Goal: Transaction & Acquisition: Purchase product/service

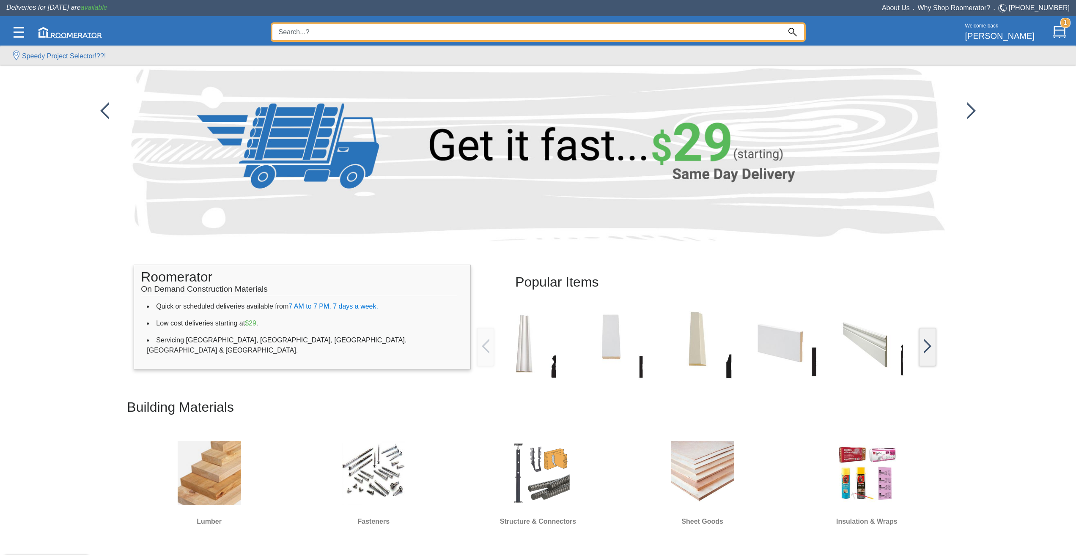
click at [312, 27] on input at bounding box center [526, 32] width 509 height 16
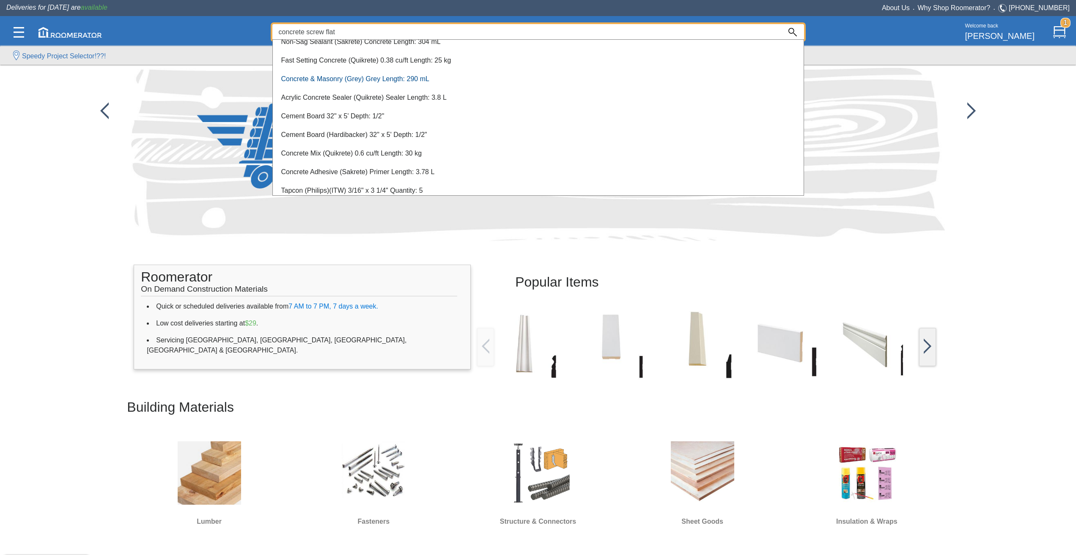
scroll to position [52, 0]
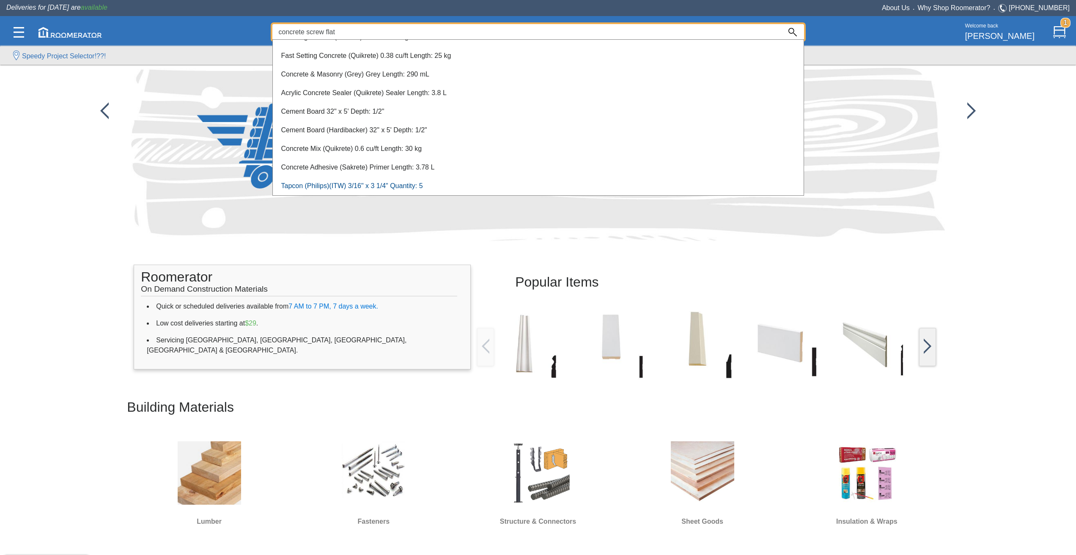
type input "concrete screw flat"
click at [392, 185] on link "Tapcon (Philips)(ITW) 3/16" x 3 1/4" Quantity: 5" at bounding box center [352, 185] width 142 height 7
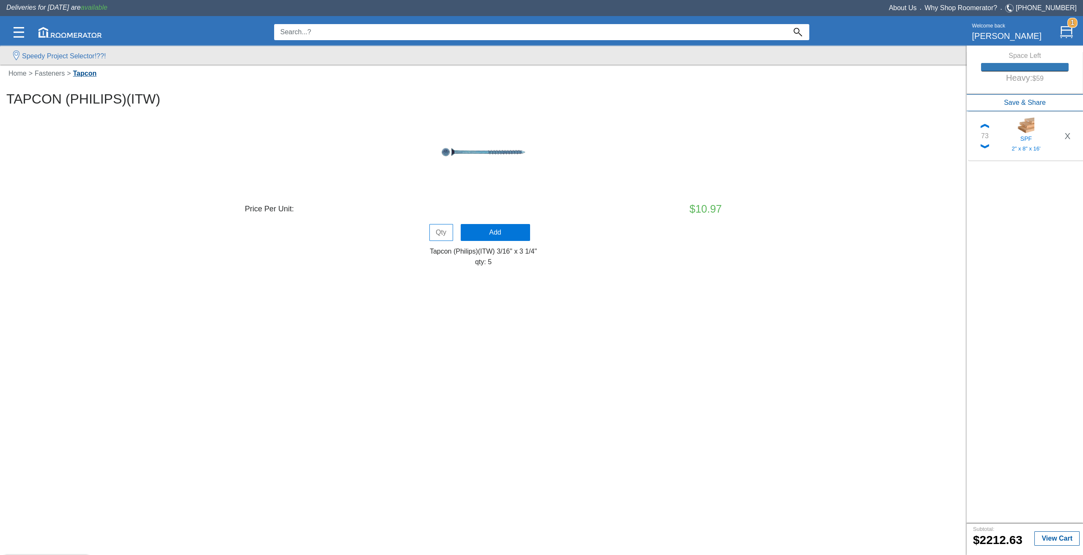
click at [96, 75] on link "Tapcon" at bounding box center [85, 73] width 28 height 7
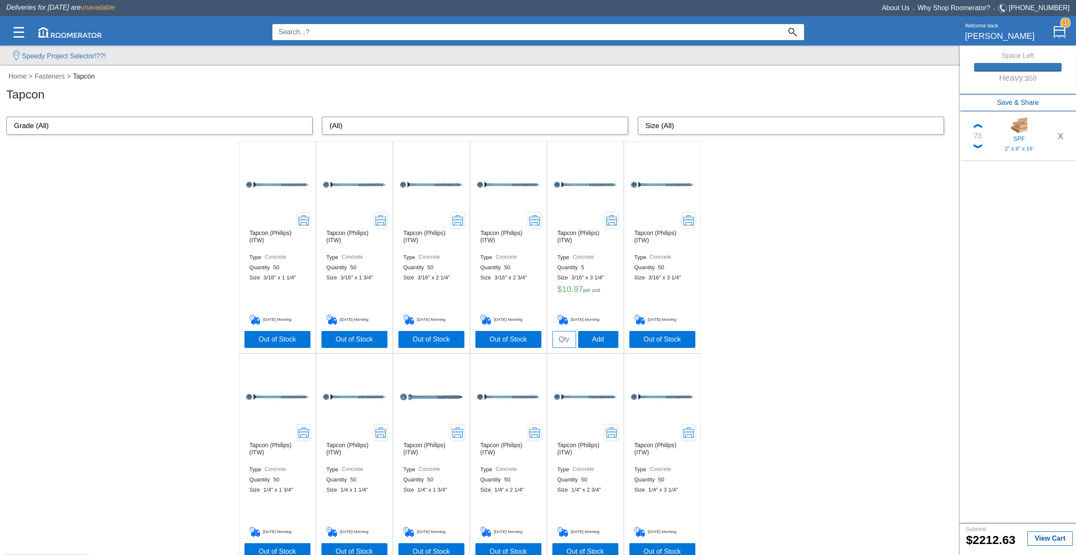
click at [476, 38] on input at bounding box center [526, 32] width 509 height 16
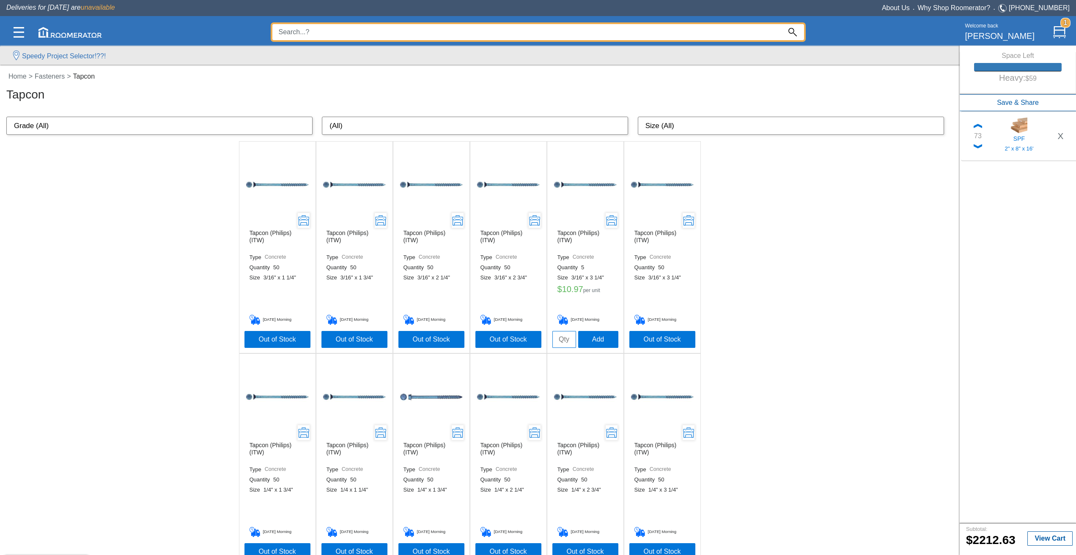
click at [476, 37] on input at bounding box center [526, 32] width 509 height 16
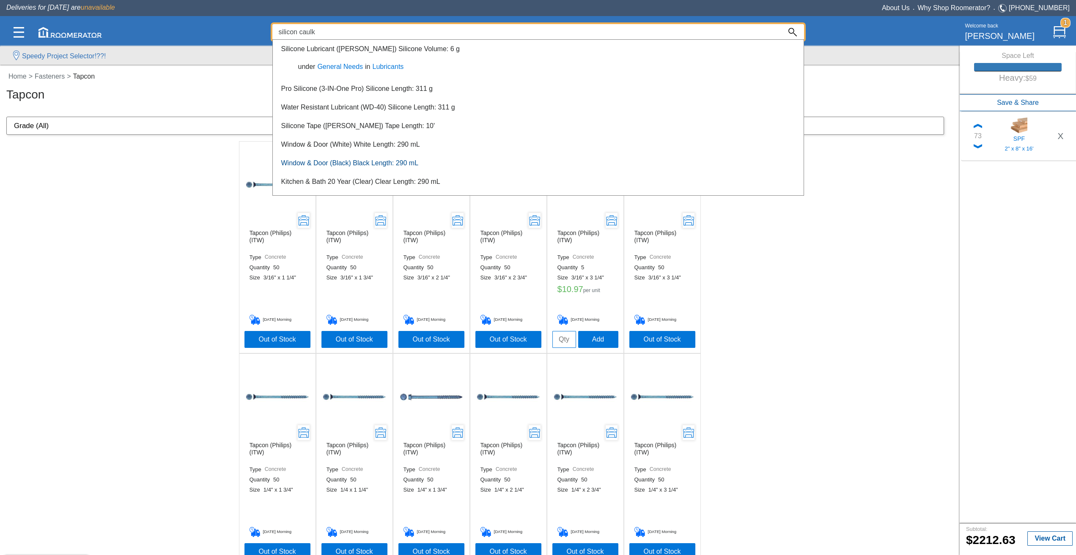
type input "silicon caulk"
click at [393, 165] on link "Window & Door (Black) Black Length: 290 mL" at bounding box center [349, 162] width 137 height 7
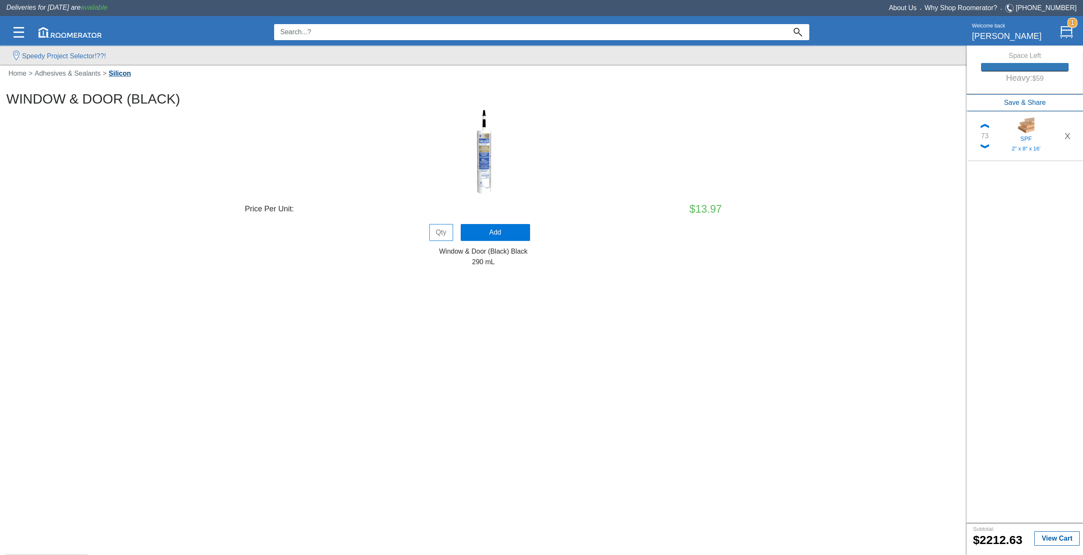
click at [116, 73] on link "Silicon" at bounding box center [120, 73] width 26 height 7
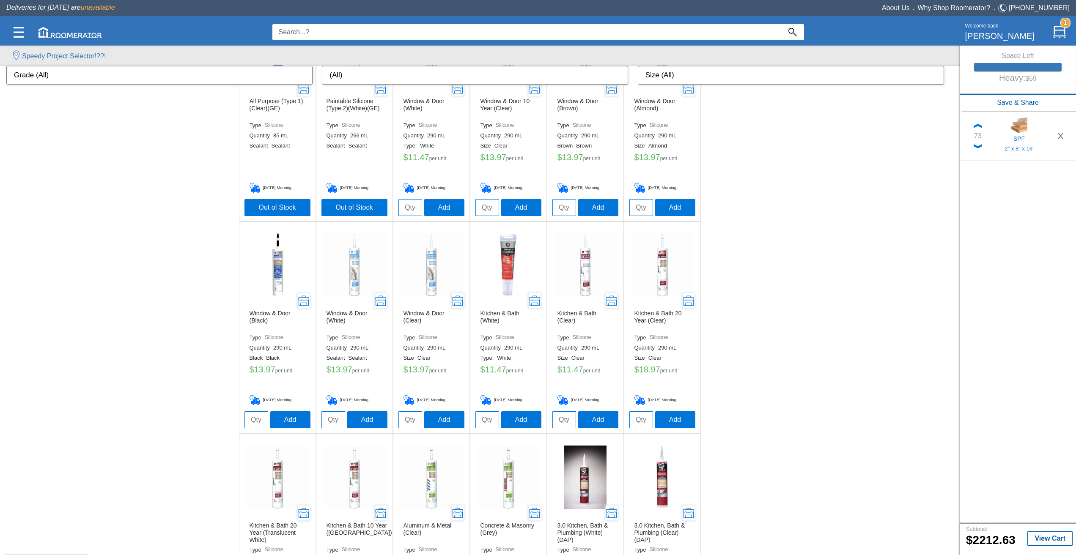
scroll to position [127, 0]
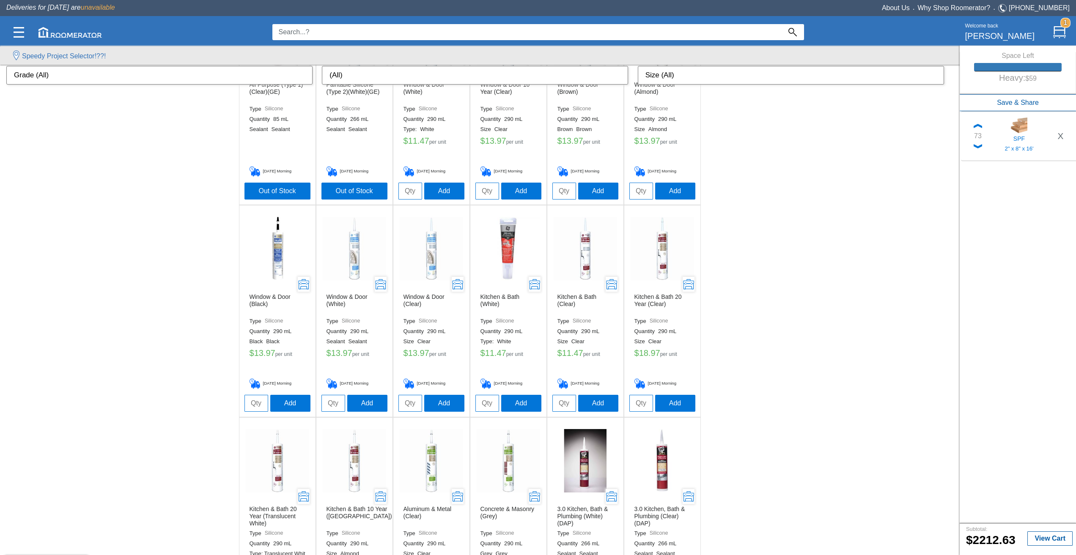
click at [426, 254] on img at bounding box center [431, 248] width 63 height 63
